Goal: Communication & Community: Answer question/provide support

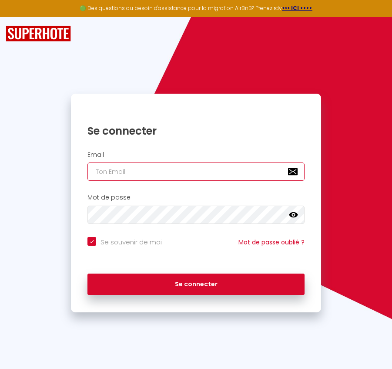
click at [182, 174] on input "email" at bounding box center [196, 171] width 217 height 18
paste input "[PERSON_NAME][EMAIL_ADDRESS][DOMAIN_NAME]"
type input "[PERSON_NAME][EMAIL_ADDRESS][DOMAIN_NAME]"
checkbox input "true"
type input "[PERSON_NAME][EMAIL_ADDRESS][DOMAIN_NAME]"
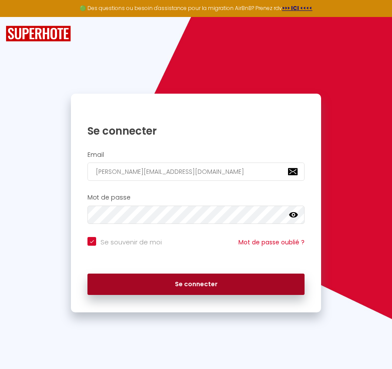
click at [177, 284] on button "Se connecter" at bounding box center [196, 284] width 217 height 22
checkbox input "true"
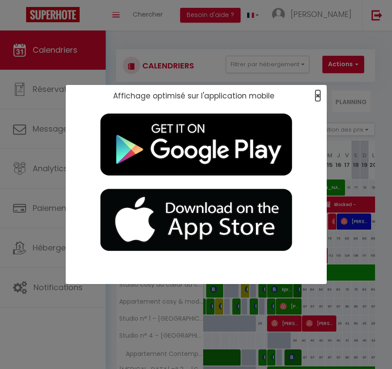
click at [316, 95] on span "×" at bounding box center [318, 95] width 5 height 11
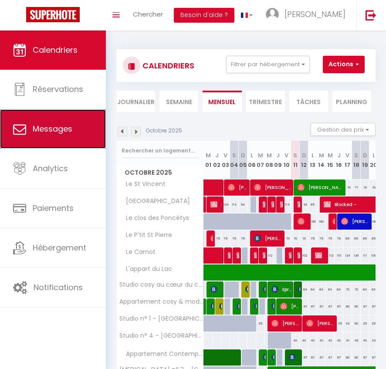
click at [45, 139] on link "Messages" at bounding box center [53, 128] width 106 height 39
select select "message"
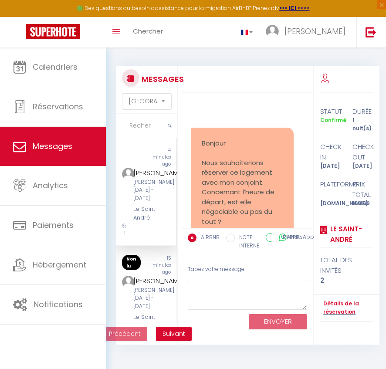
scroll to position [4800, 0]
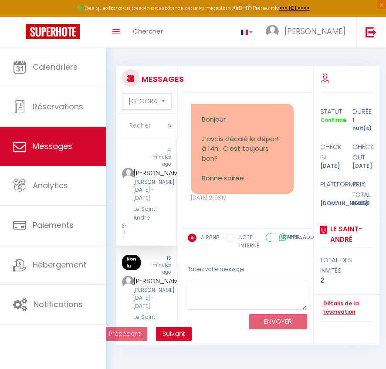
click at [230, 234] on input "NOTE INTERNE" at bounding box center [230, 237] width 9 height 9
radio input "true"
radio input "false"
click at [246, 299] on textarea at bounding box center [247, 295] width 119 height 30
paste textarea "[PERSON_NAME] souhaite que vous la rappeliez dès que possible. Elle souhaite vo…"
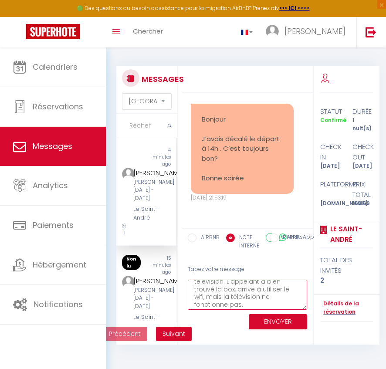
scroll to position [0, 0]
click at [243, 286] on textarea "[PERSON_NAME] souhaite que vous la rappeliez dès que possible. Elle souhaite vo…" at bounding box center [247, 295] width 119 height 30
paste textarea "[PHONE_NUMBER]"
click at [243, 287] on textarea "[PERSON_NAME]+33675433434 souhaite que vous la rappeliez dès que possible. Elle…" at bounding box center [247, 295] width 119 height 30
type textarea "[PERSON_NAME] [PHONE_NUMBER] souhaite que vous la rappeliez dès que possible. E…"
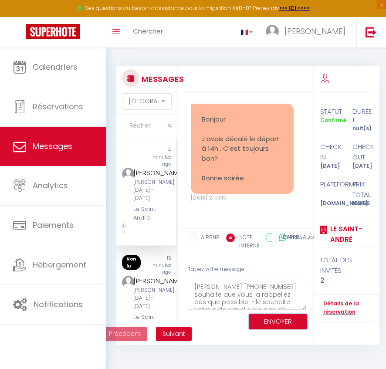
click at [273, 320] on button "ENVOYER" at bounding box center [278, 321] width 58 height 15
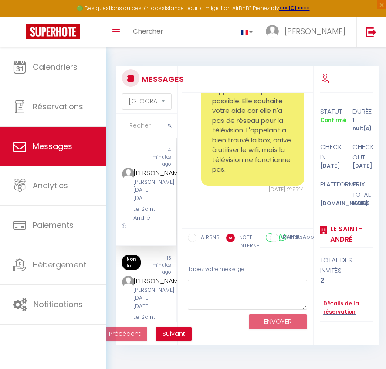
scroll to position [4990, 0]
